Goal: Task Accomplishment & Management: Manage account settings

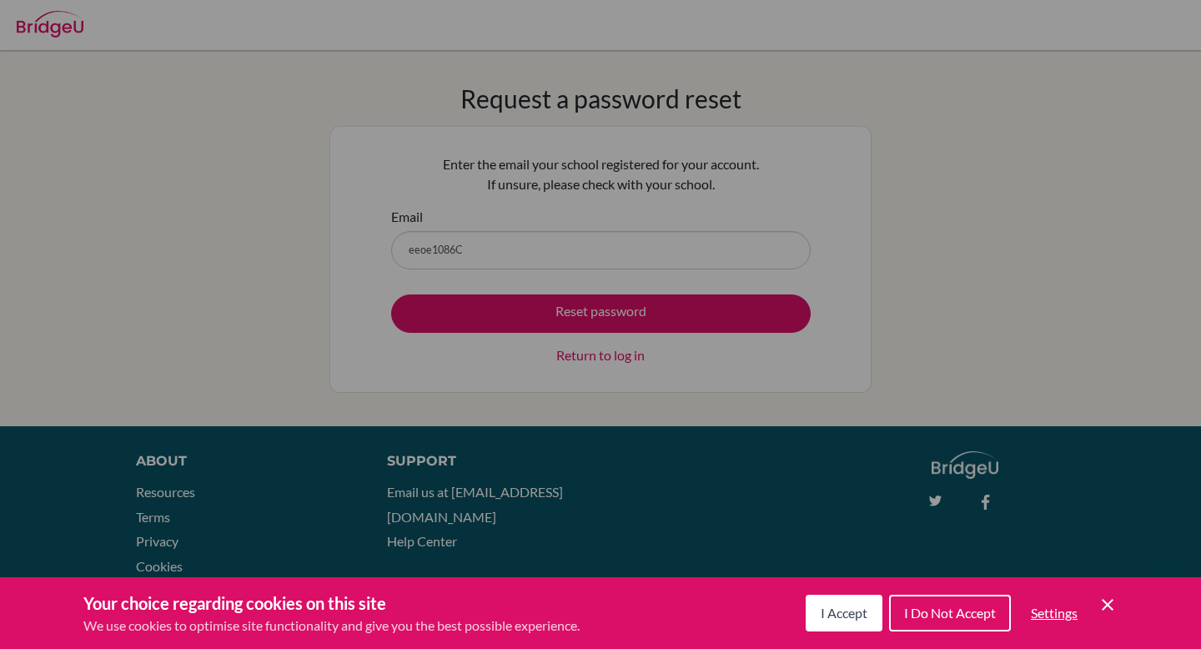
click at [1104, 591] on div "Your choice regarding cookies on this site We use cookies to optimise site func…" at bounding box center [600, 613] width 1201 height 72
click at [1105, 597] on icon "Cookie Control Close Icon" at bounding box center [1108, 605] width 20 height 20
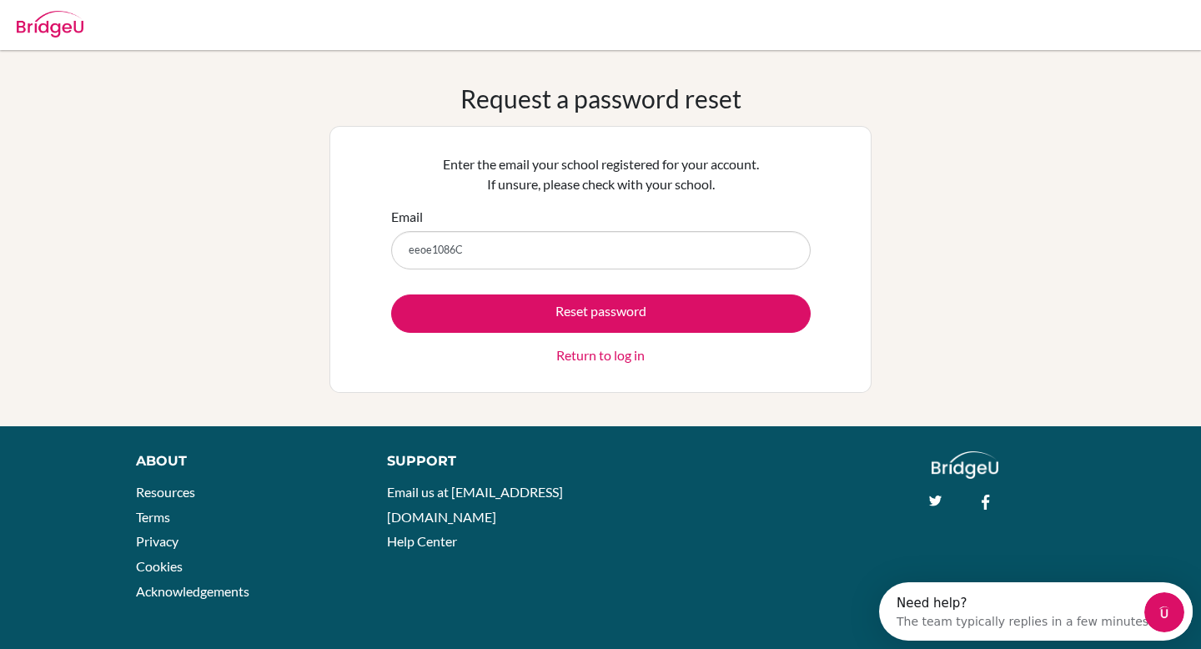
click at [606, 354] on link "Return to log in" at bounding box center [600, 355] width 88 height 20
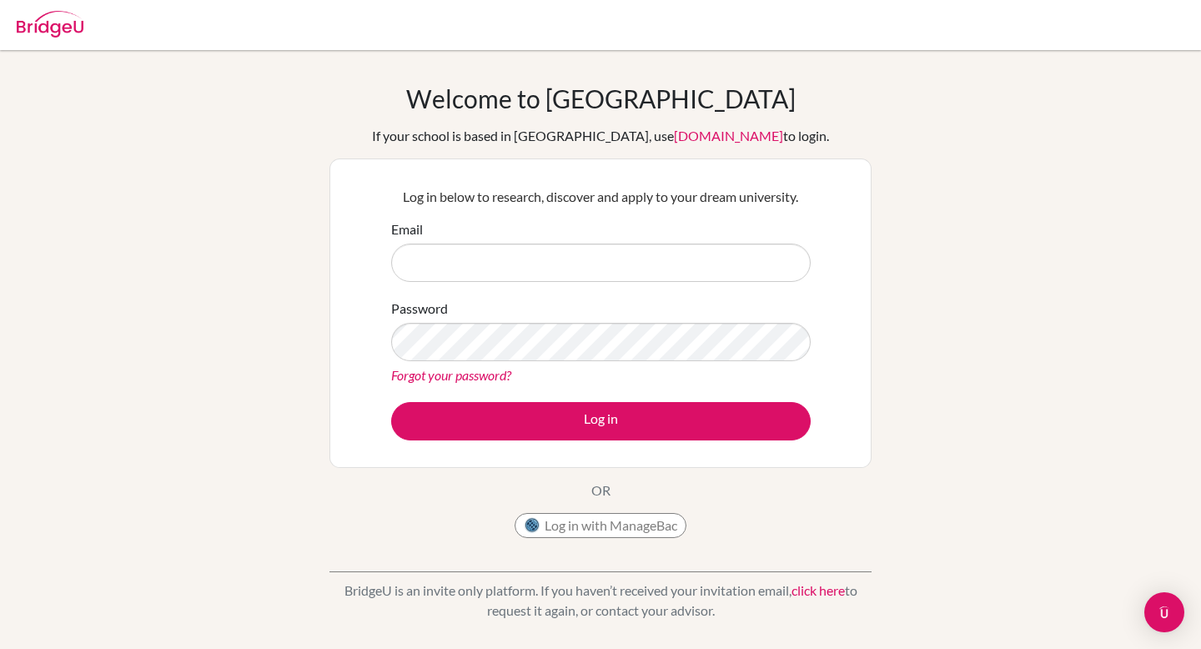
click at [551, 255] on input "Email" at bounding box center [601, 263] width 420 height 38
type input "[DOMAIN_NAME][EMAIL_ADDRESS][DOMAIN_NAME]"
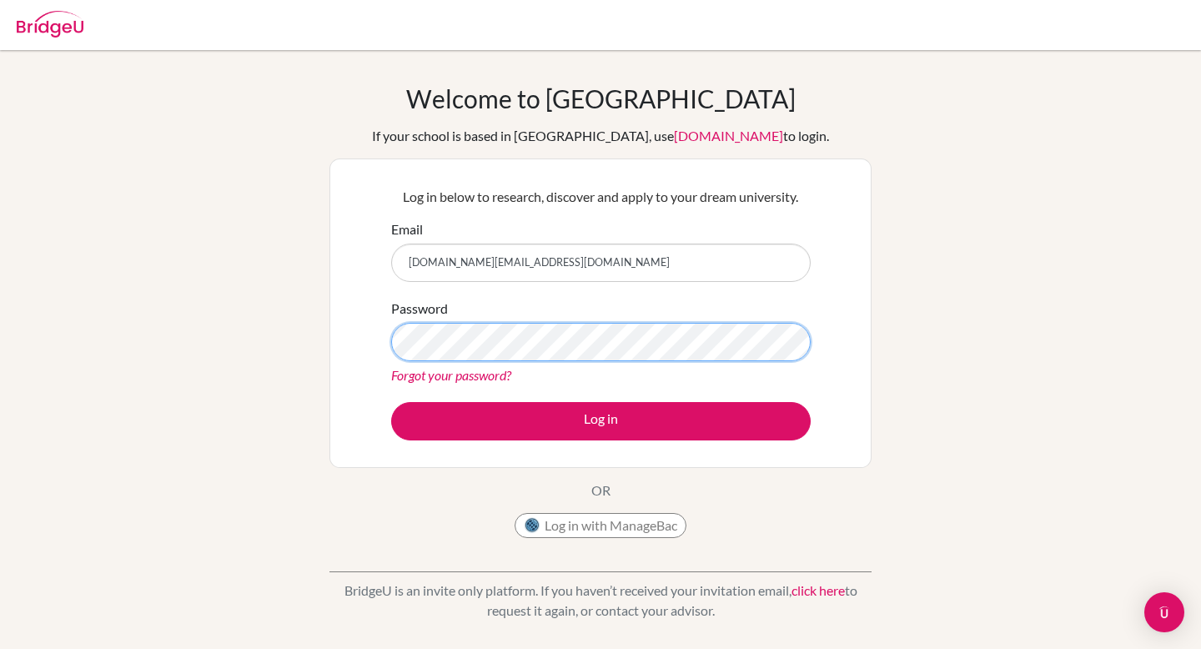
click at [391, 402] on button "Log in" at bounding box center [601, 421] width 420 height 38
